Goal: Entertainment & Leisure: Consume media (video, audio)

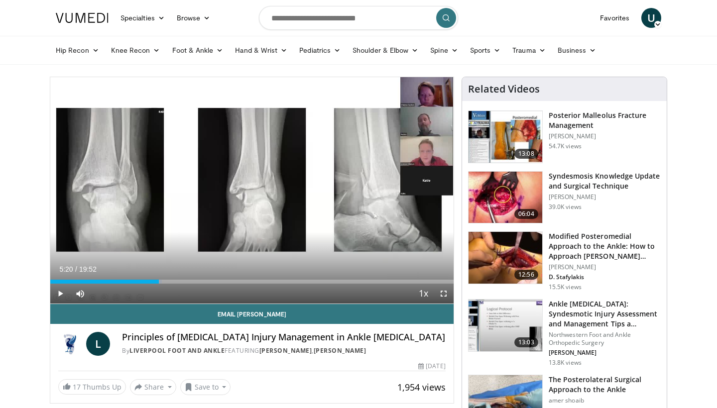
click at [62, 290] on span "Video Player" at bounding box center [60, 294] width 20 height 20
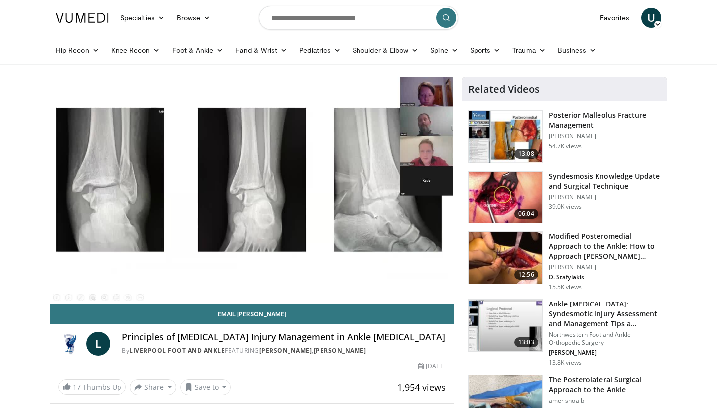
click at [649, 16] on span "U" at bounding box center [652, 18] width 20 height 20
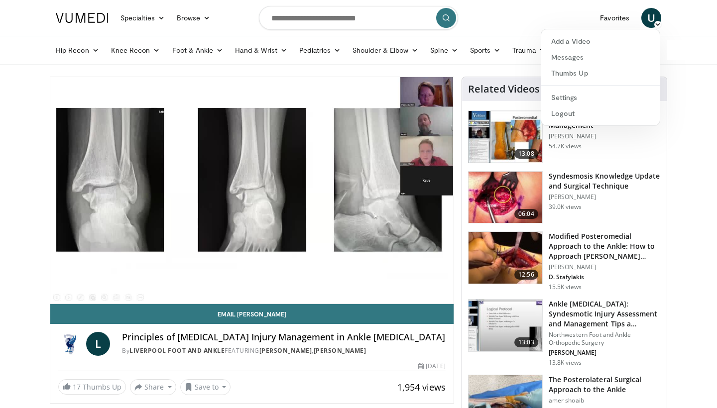
click at [527, 23] on nav "Specialties Adult & Family Medicine Allergy, [MEDICAL_DATA], Immunology Anesthe…" at bounding box center [359, 18] width 618 height 36
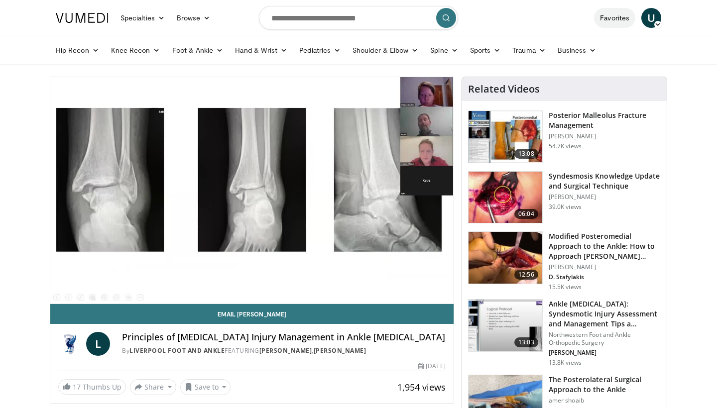
click at [611, 19] on link "Favorites" at bounding box center [614, 18] width 41 height 20
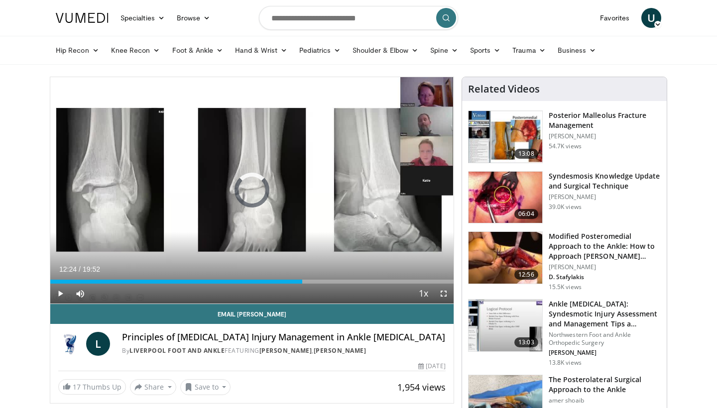
click at [302, 280] on div "Progress Bar" at bounding box center [302, 282] width 1 height 4
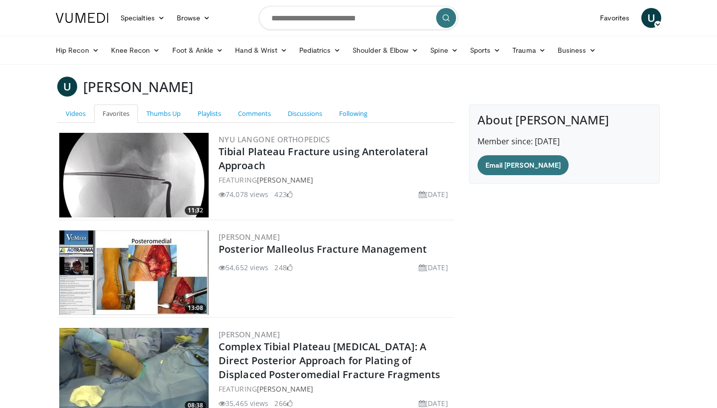
scroll to position [131, 0]
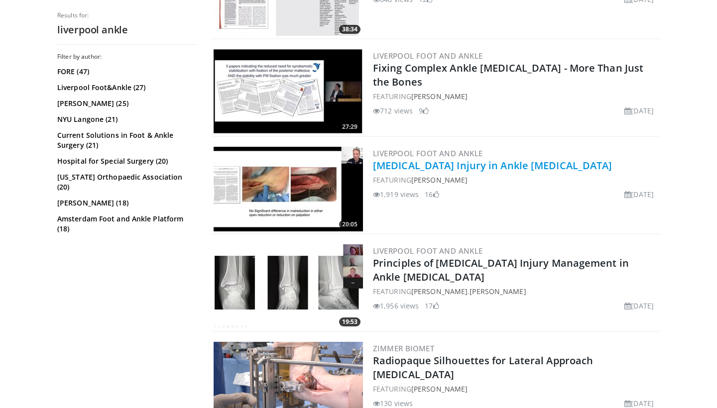
scroll to position [455, 0]
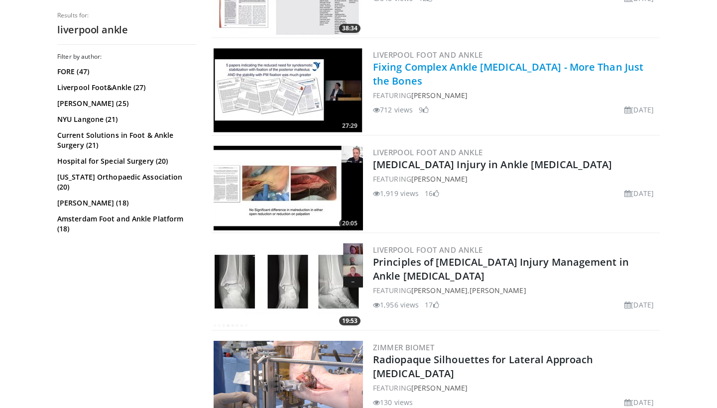
click at [455, 66] on link "Fixing Complex Ankle [MEDICAL_DATA] - More Than Just the Bones" at bounding box center [508, 73] width 270 height 27
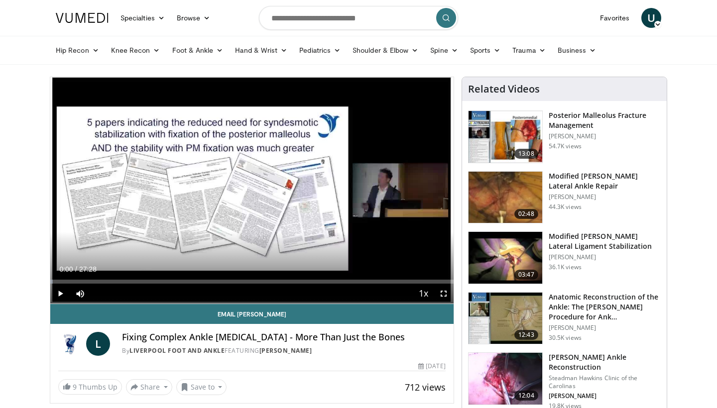
click at [61, 291] on span "Video Player" at bounding box center [60, 294] width 20 height 20
click at [59, 291] on span "Video Player" at bounding box center [60, 294] width 20 height 20
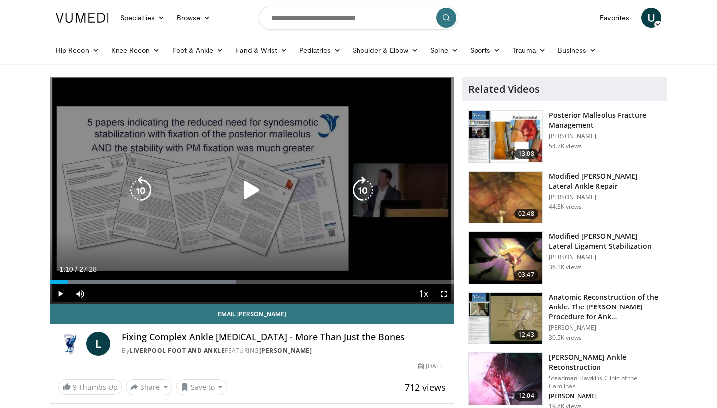
click at [254, 192] on icon "Video Player" at bounding box center [252, 190] width 28 height 28
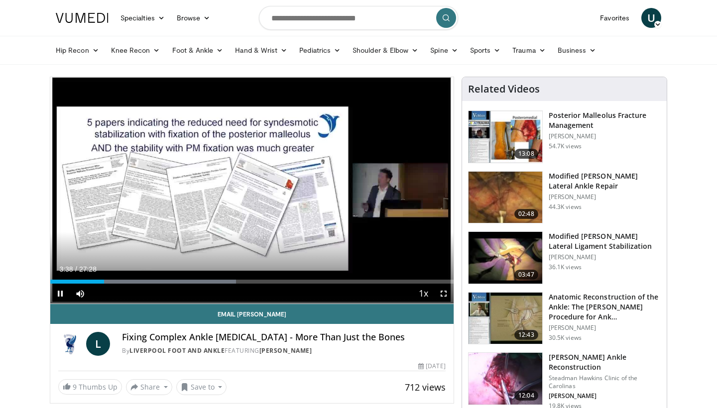
click at [58, 293] on span "Video Player" at bounding box center [60, 294] width 20 height 20
